Goal: Information Seeking & Learning: Learn about a topic

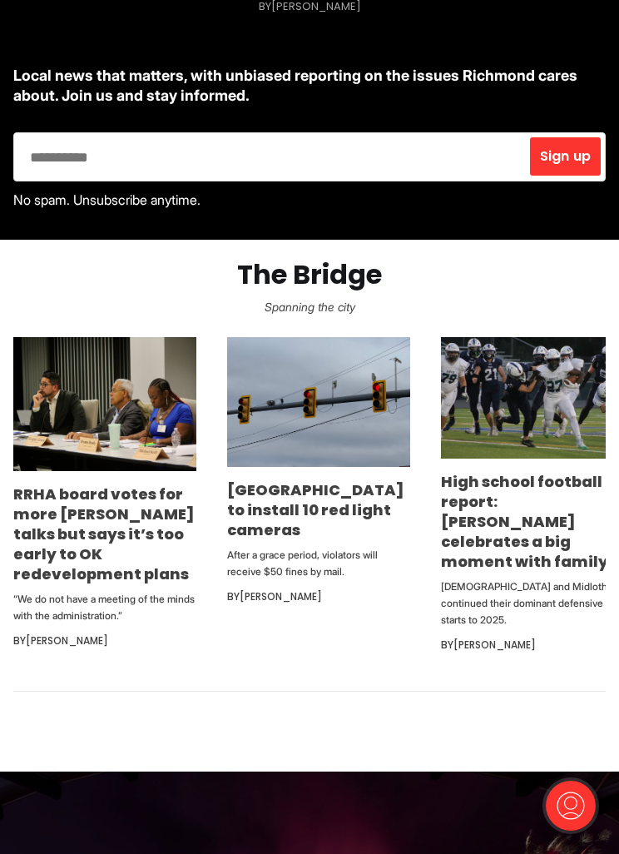
click at [126, 418] on img at bounding box center [104, 404] width 183 height 134
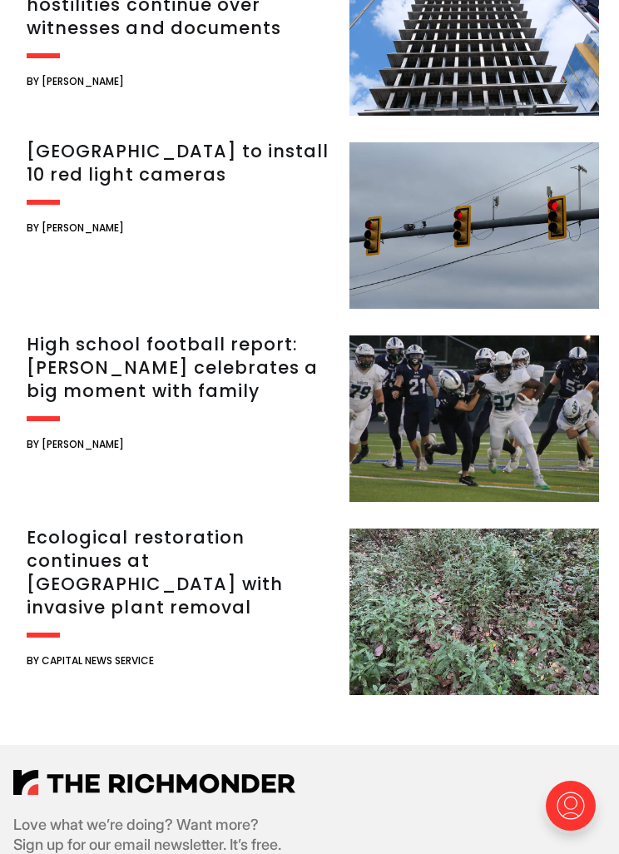
scroll to position [4524, 0]
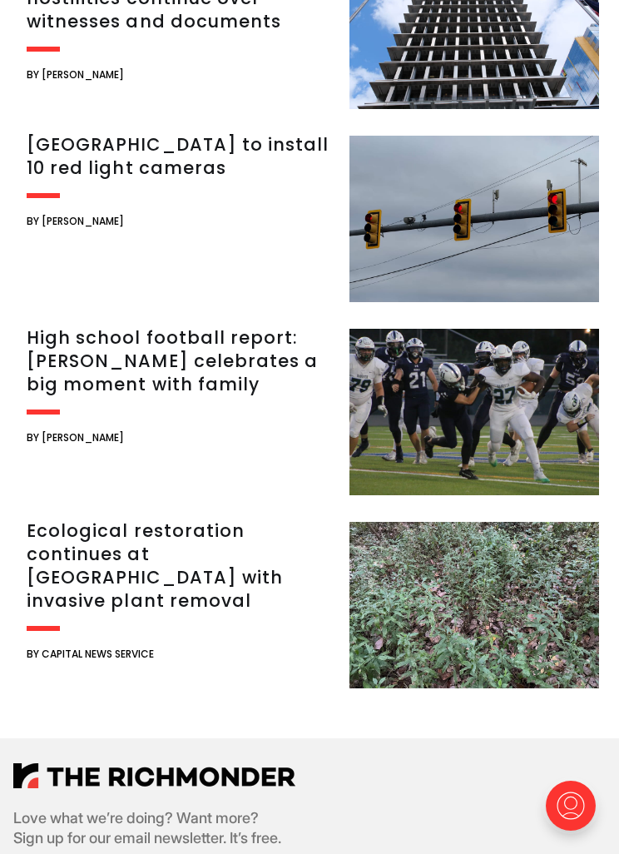
click at [509, 600] on img at bounding box center [475, 605] width 250 height 166
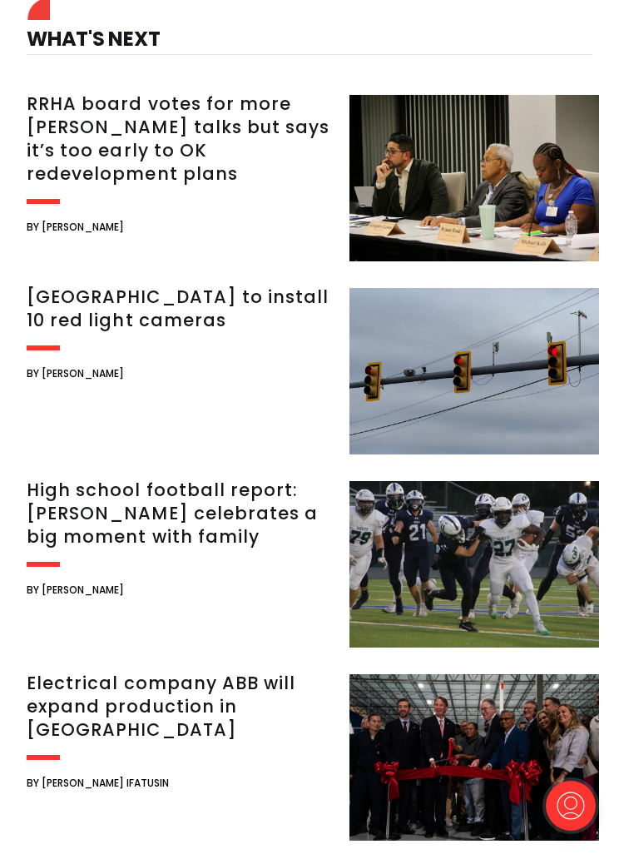
scroll to position [3315, 0]
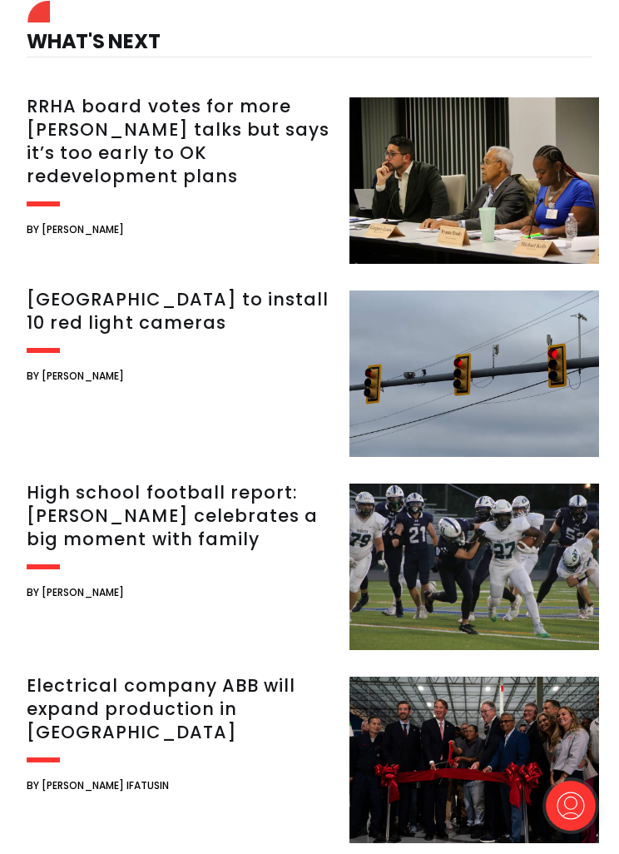
click at [493, 382] on img at bounding box center [475, 373] width 250 height 166
